Goal: Task Accomplishment & Management: Use online tool/utility

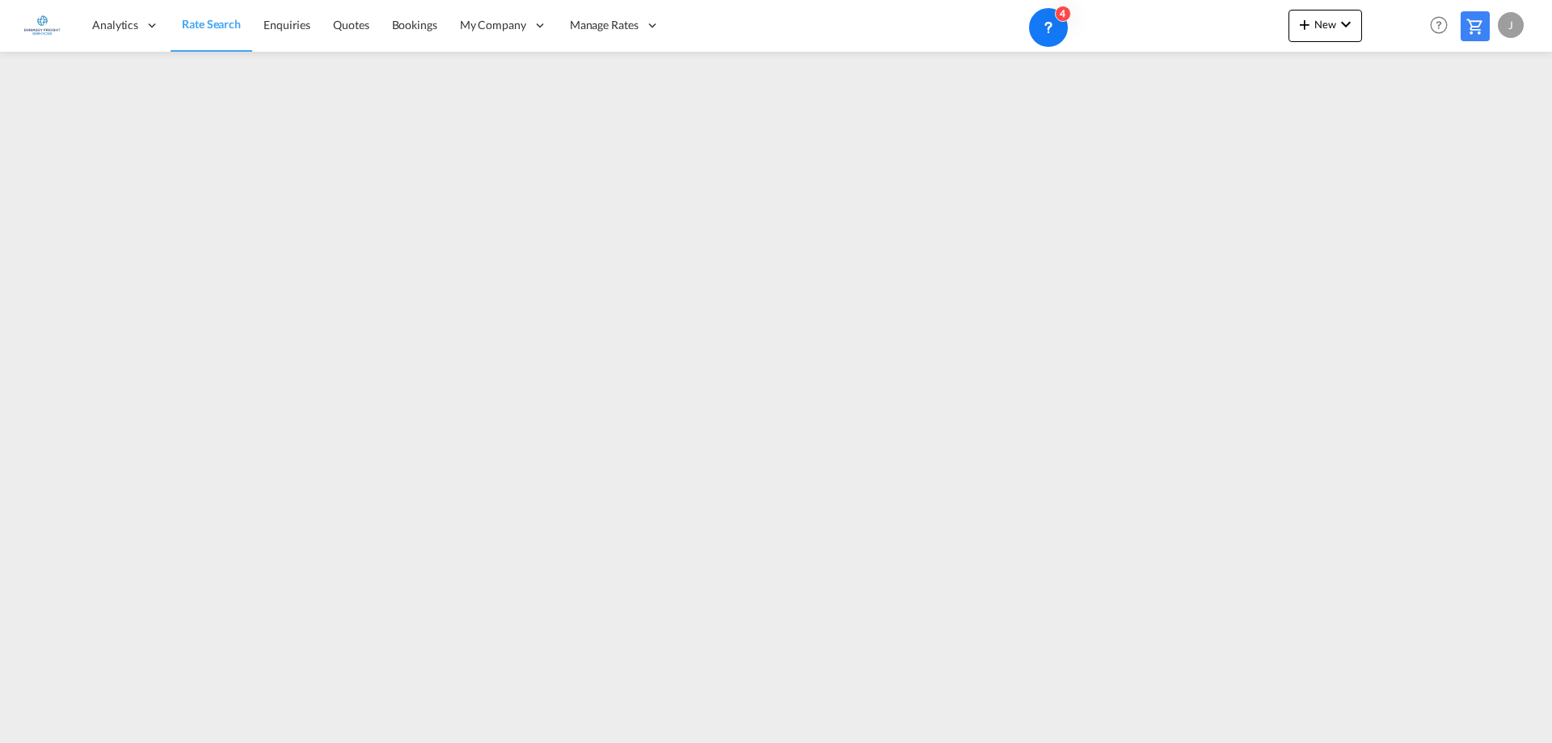
click at [1284, 28] on div "Analytics Reports Dashboard Rate Search Enquiries Quotes Bookings" at bounding box center [775, 25] width 1503 height 50
click at [1317, 30] on span "New" at bounding box center [1325, 24] width 61 height 13
click at [1397, 124] on span "Ratesheet" at bounding box center [1392, 121] width 18 height 32
